Goal: Transaction & Acquisition: Purchase product/service

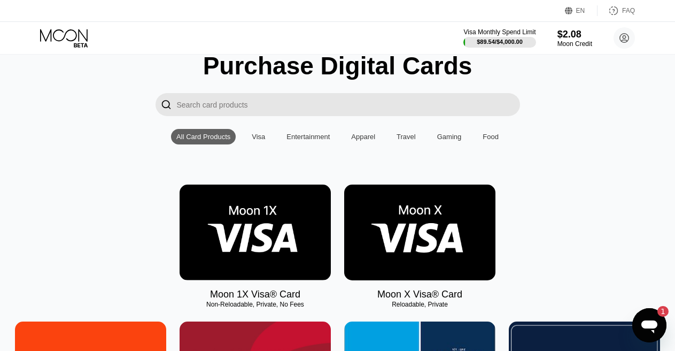
scroll to position [53, 0]
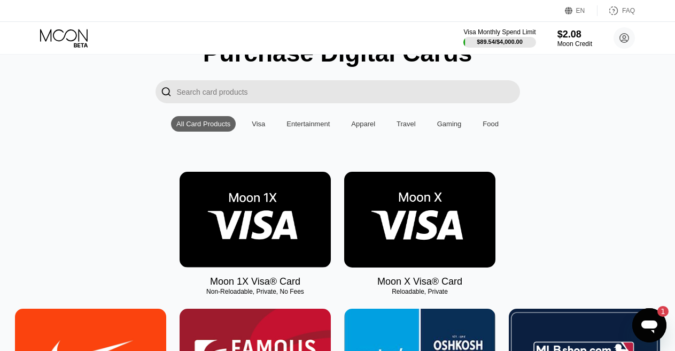
click at [400, 226] on img at bounding box center [419, 220] width 151 height 96
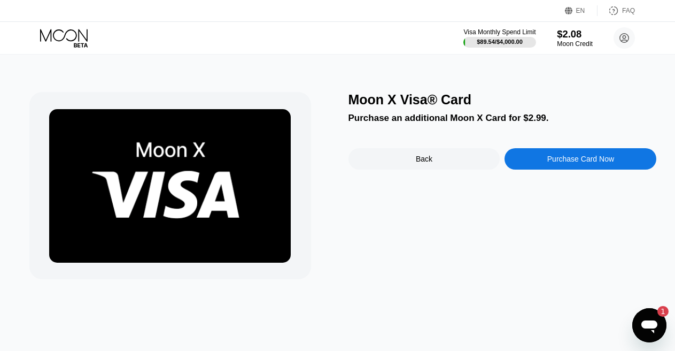
click at [570, 38] on div "$2.08" at bounding box center [575, 33] width 36 height 11
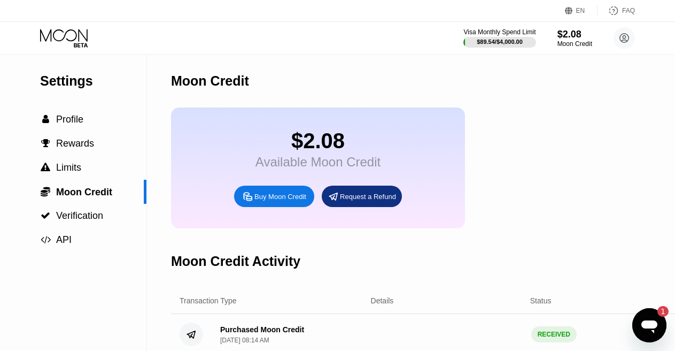
click at [274, 201] on div "Buy Moon Credit" at bounding box center [280, 196] width 52 height 9
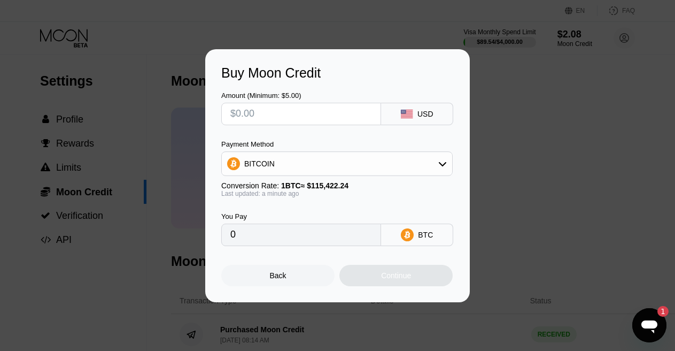
click at [282, 277] on div "Back" at bounding box center [278, 275] width 17 height 9
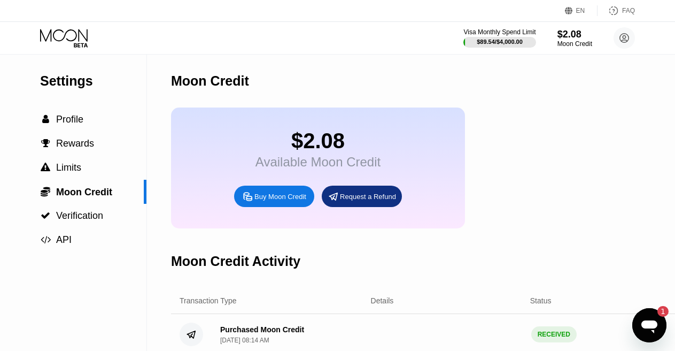
click at [63, 32] on icon at bounding box center [64, 35] width 48 height 12
